Goal: Task Accomplishment & Management: Manage account settings

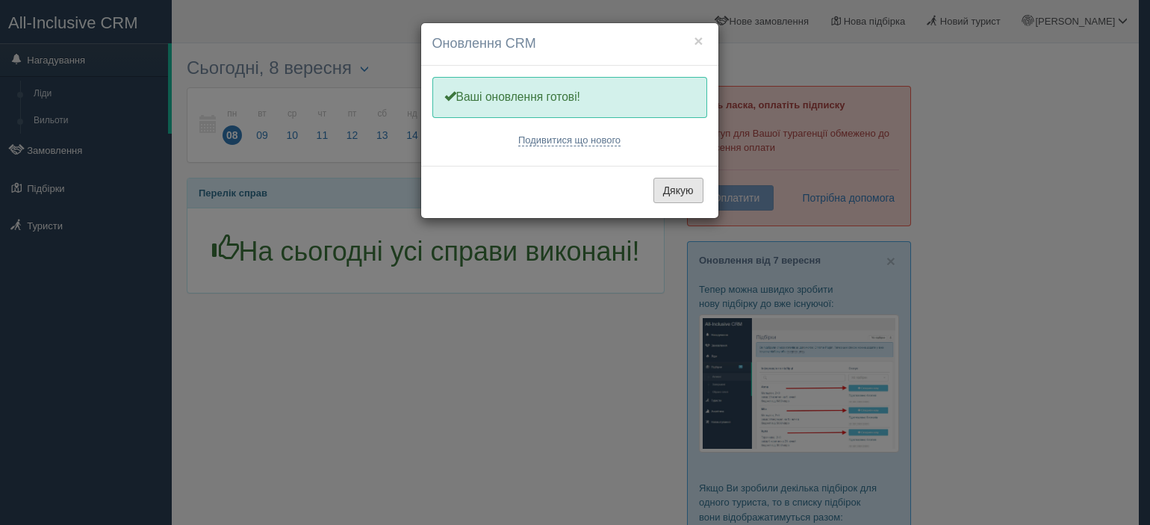
click at [684, 187] on button "Дякую" at bounding box center [679, 190] width 50 height 25
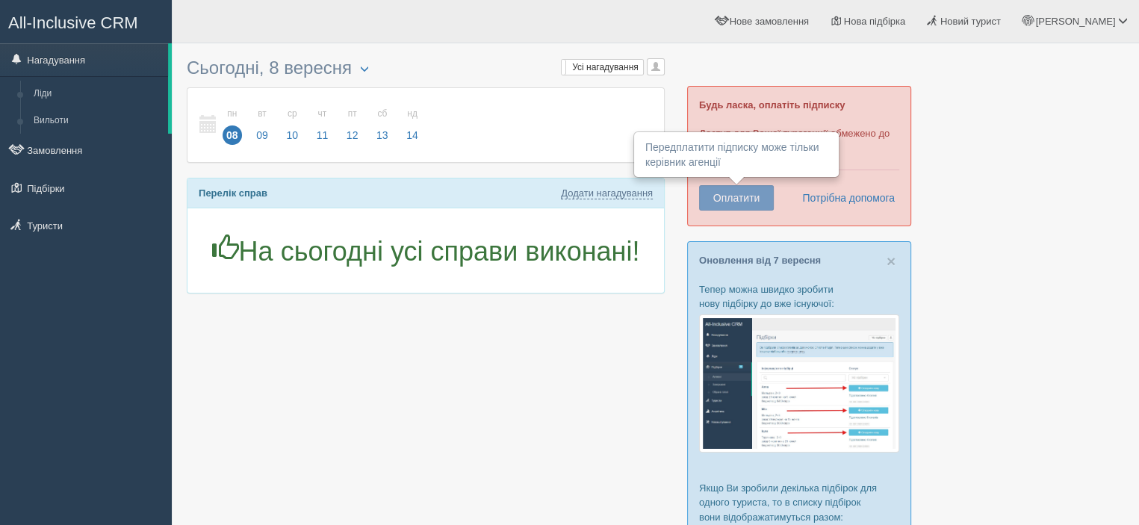
click at [725, 191] on button "Оплатити" at bounding box center [736, 197] width 75 height 25
